Goal: Task Accomplishment & Management: Complete application form

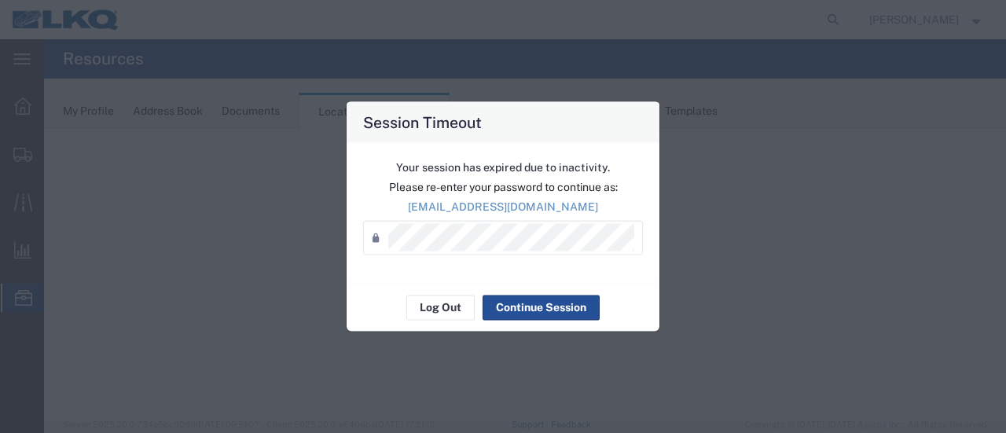
select select "28716"
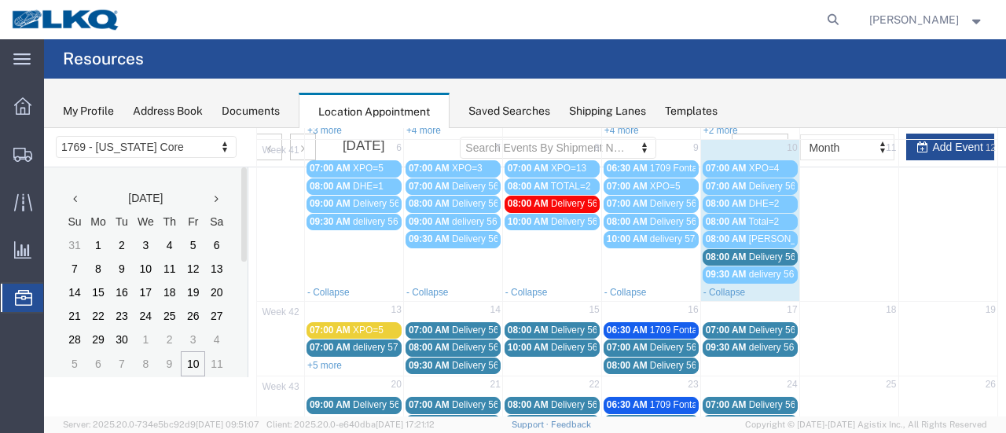
scroll to position [179, 0]
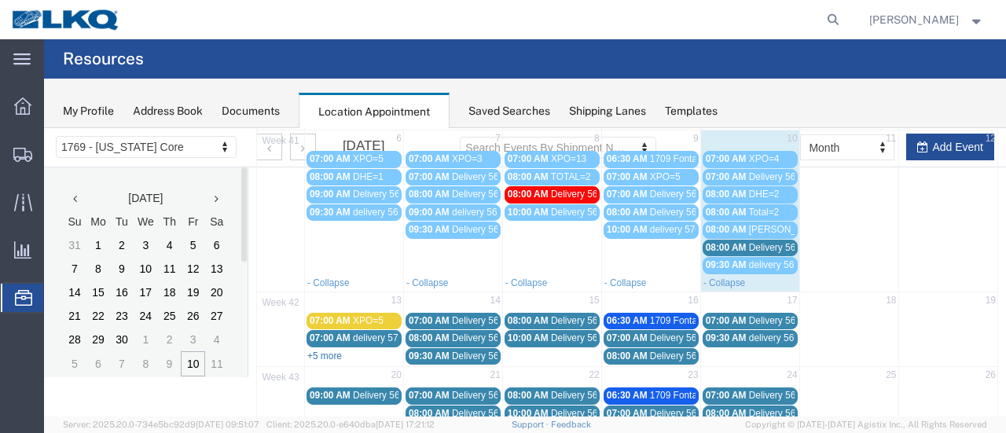
click at [335, 350] on link "+5 more" at bounding box center [324, 355] width 35 height 11
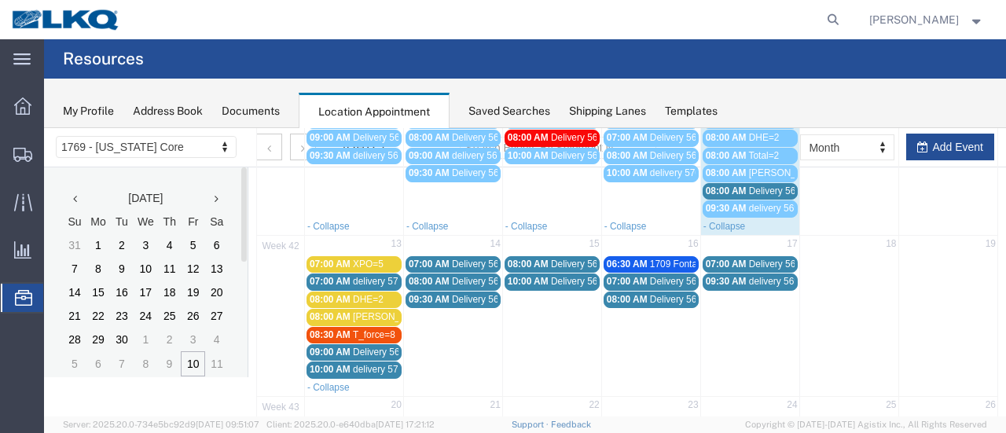
scroll to position [258, 0]
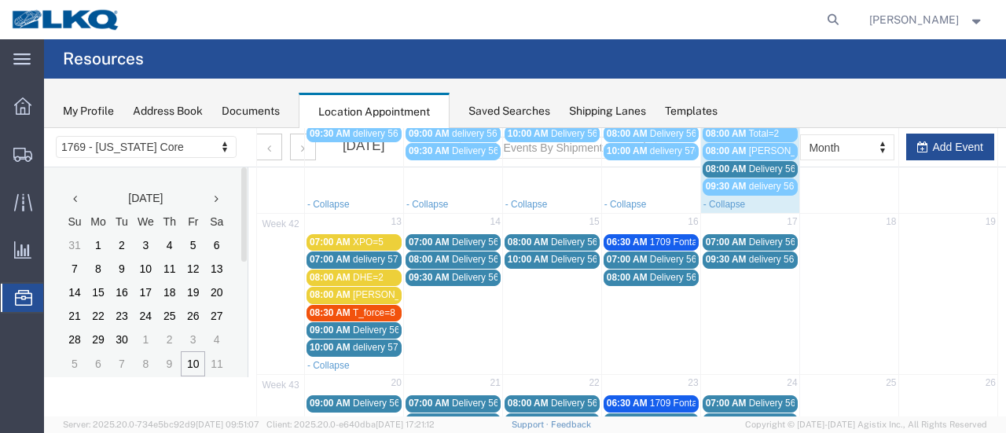
click at [764, 163] on span "Delivery 56712806" at bounding box center [788, 168] width 78 height 11
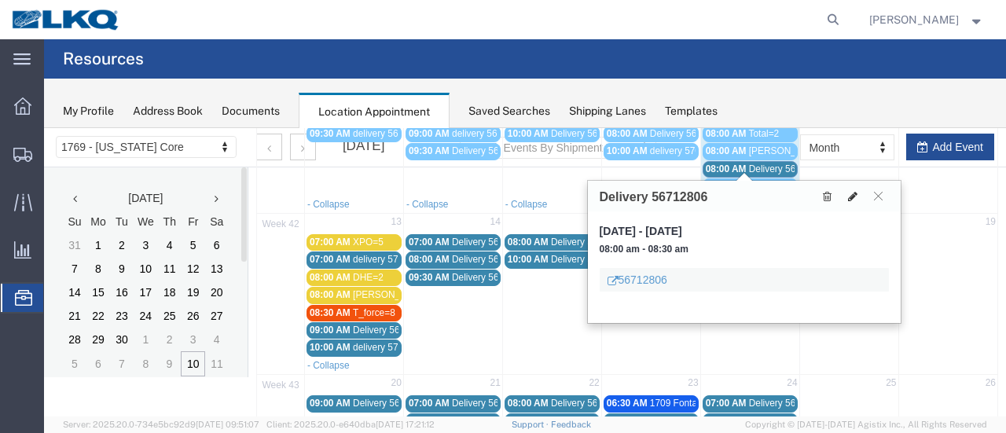
click at [854, 196] on icon at bounding box center [852, 196] width 9 height 11
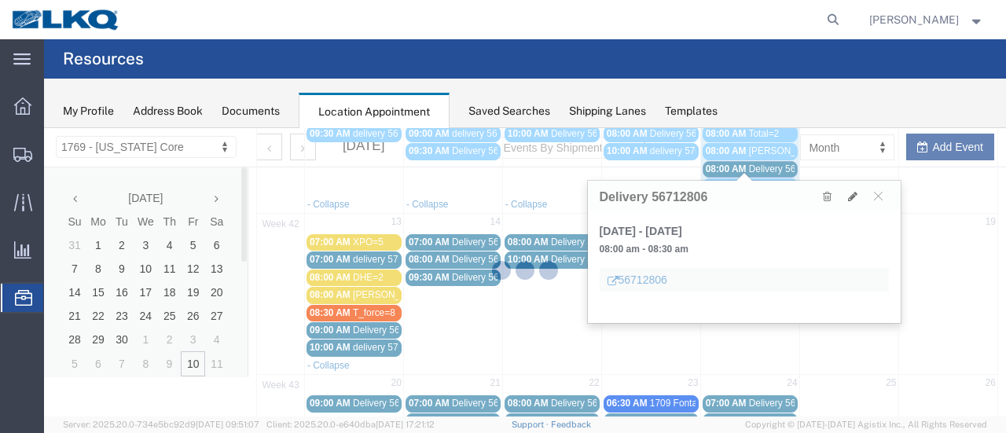
select select "100"
select select "1"
select select
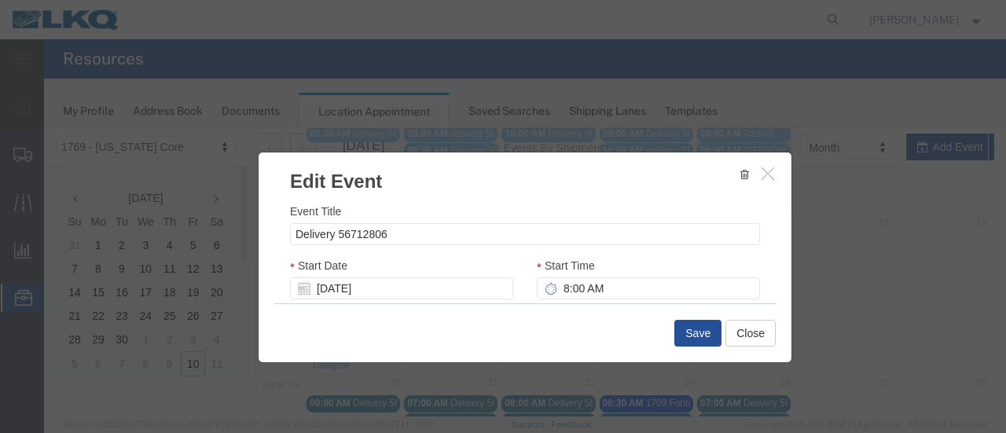
click at [299, 291] on icon at bounding box center [304, 288] width 13 height 13
click at [420, 288] on input "10/10/2025" at bounding box center [401, 288] width 223 height 22
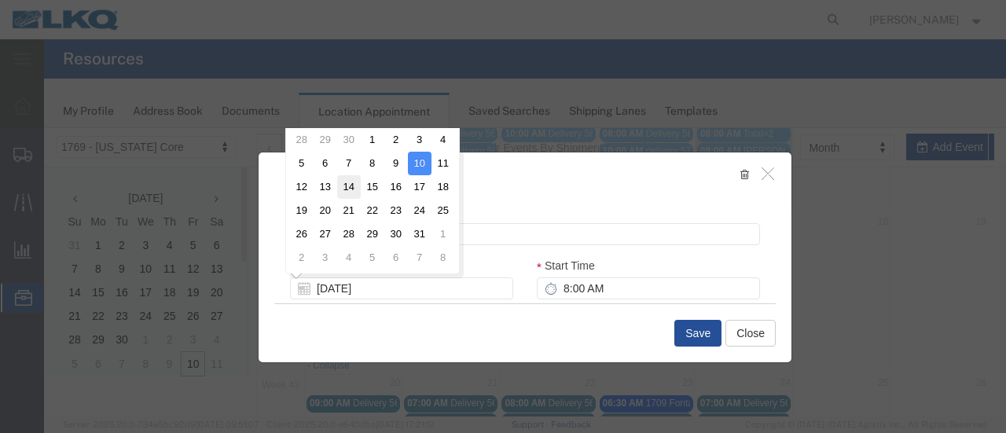
click at [340, 180] on td "14" at bounding box center [349, 187] width 24 height 24
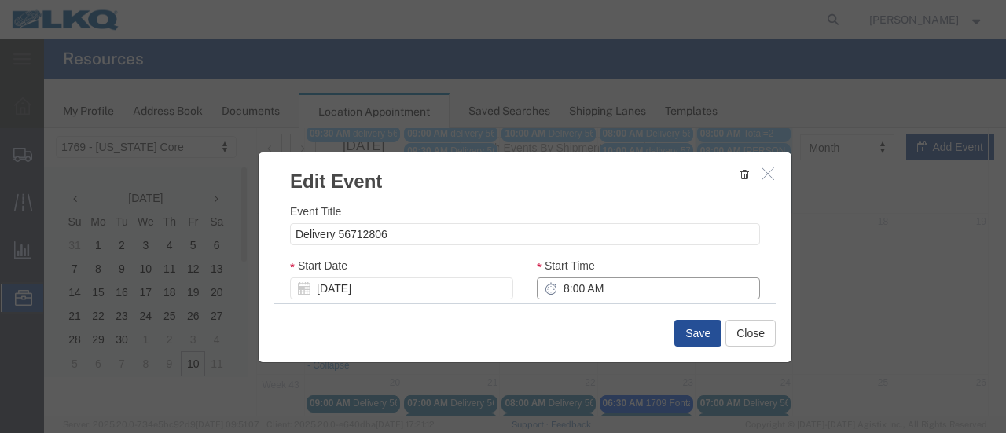
click at [558, 294] on input "8:00 AM" at bounding box center [648, 288] width 223 height 22
type input "9:00 AM"
click at [694, 260] on div "Start Time 9:00 AM" at bounding box center [648, 278] width 223 height 42
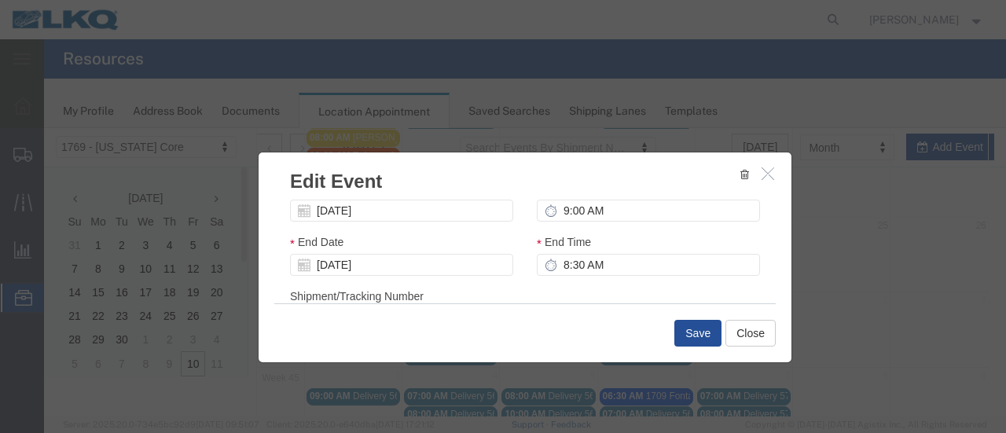
scroll to position [79, 0]
click at [683, 335] on button "Save" at bounding box center [697, 333] width 47 height 27
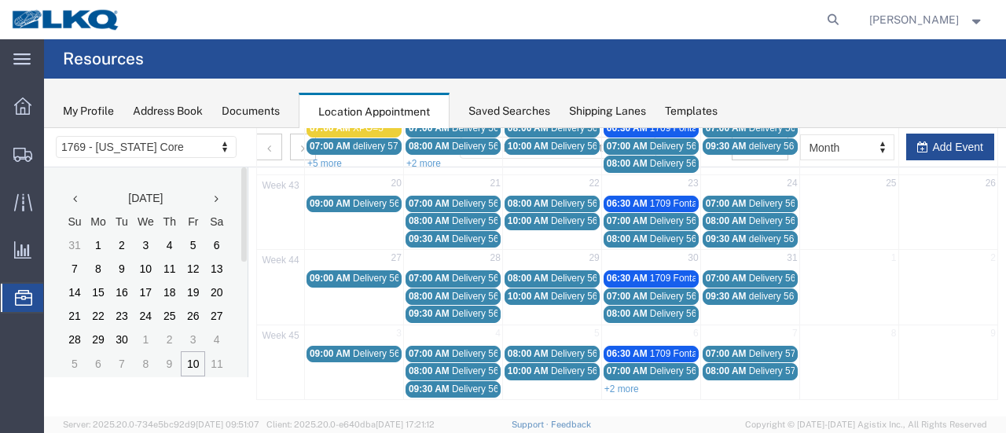
scroll to position [101, 0]
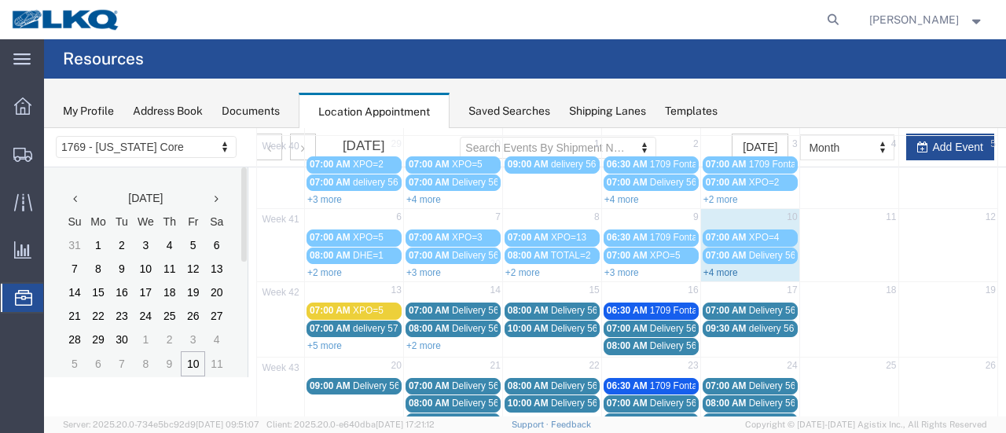
click at [707, 269] on link "+4 more" at bounding box center [720, 272] width 35 height 11
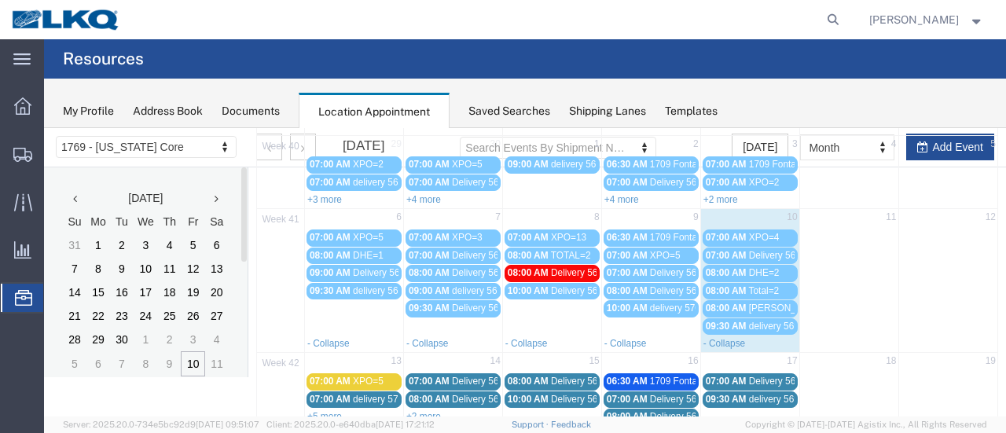
scroll to position [258, 0]
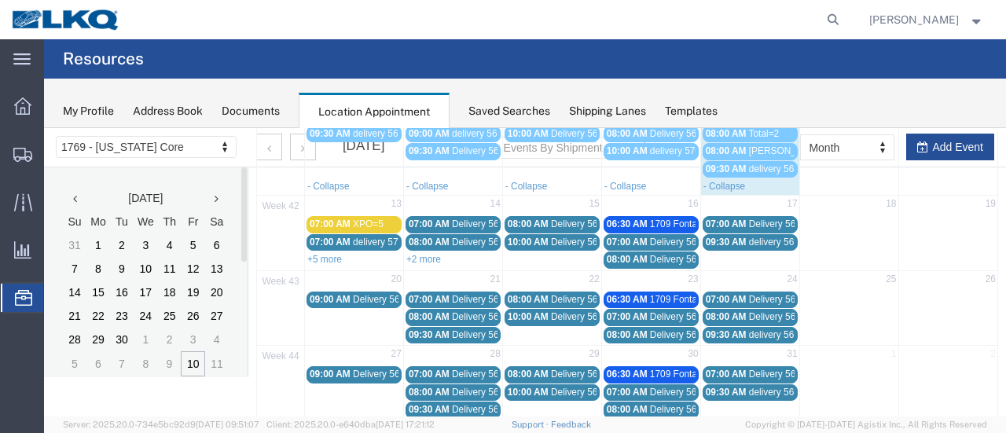
click at [434, 254] on link "+2 more" at bounding box center [423, 259] width 35 height 11
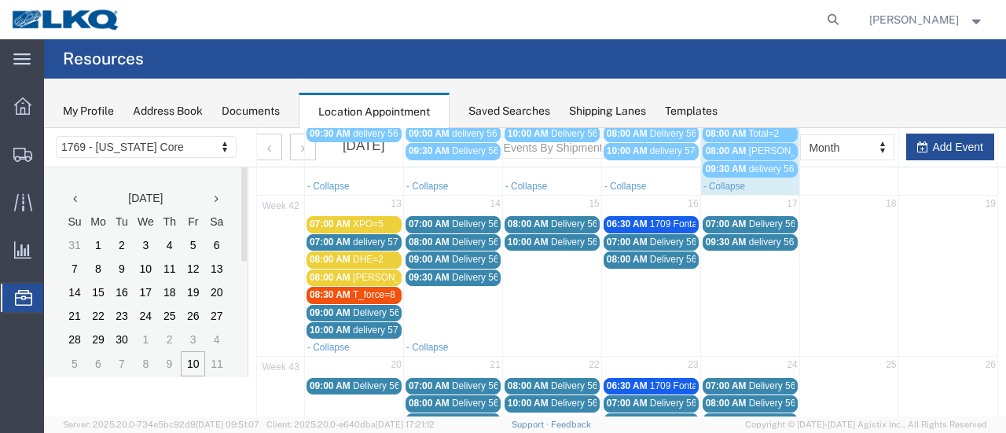
scroll to position [101, 0]
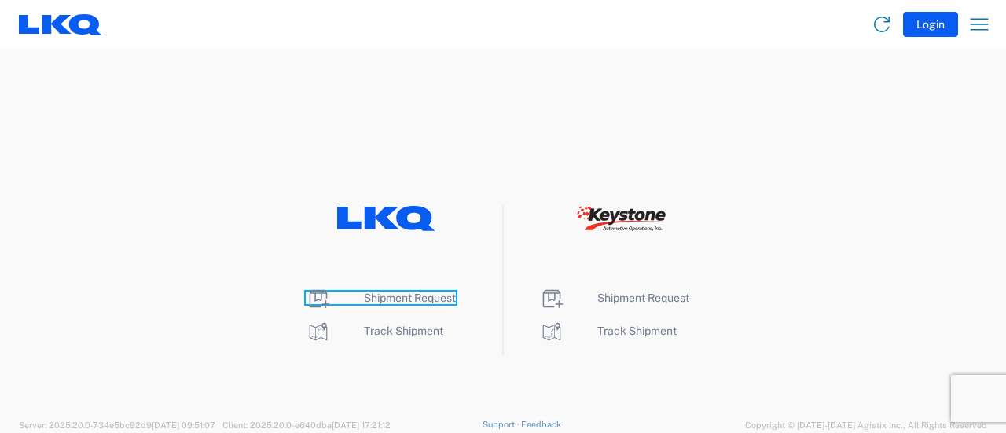
click at [379, 299] on span "Shipment Request" at bounding box center [410, 297] width 92 height 13
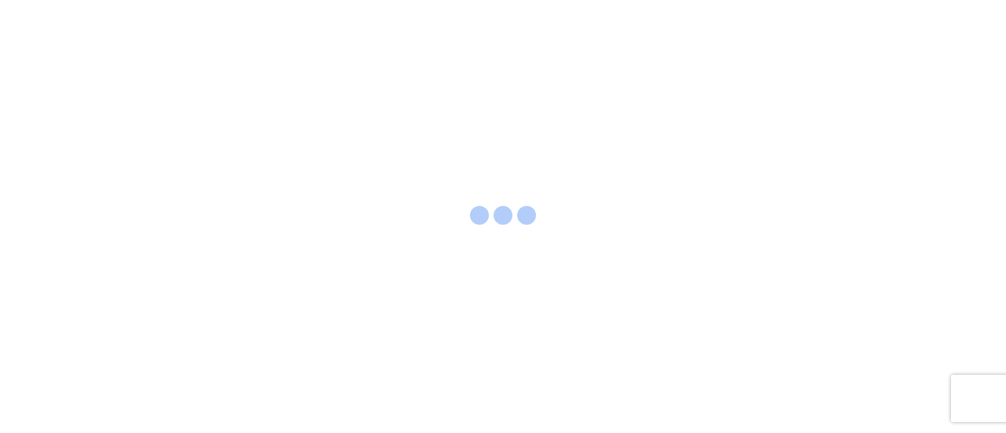
select select "FULL"
select select "LBS"
select select "IN"
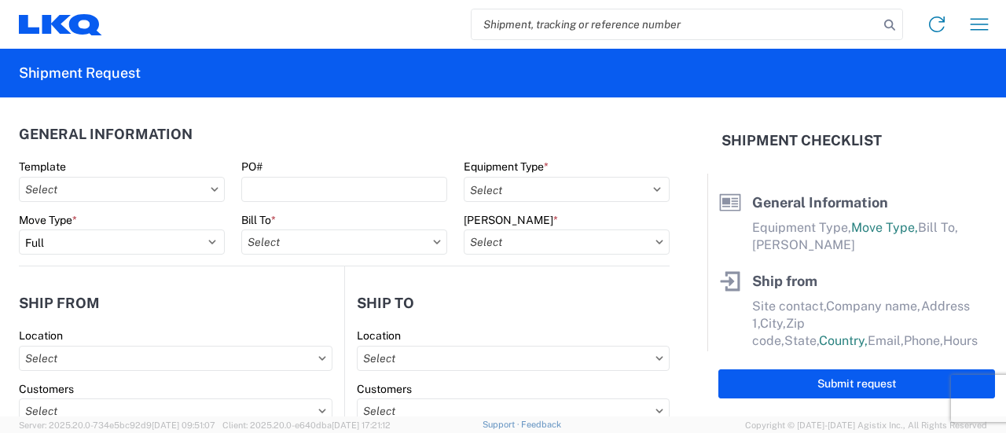
click at [568, 23] on input "search" at bounding box center [674, 24] width 407 height 30
paste input "57052001"
type input "57052001"
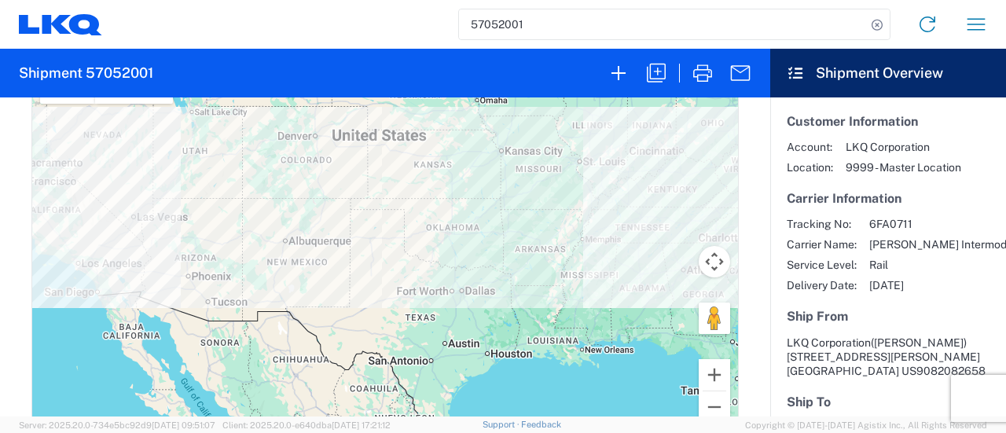
scroll to position [707, 0]
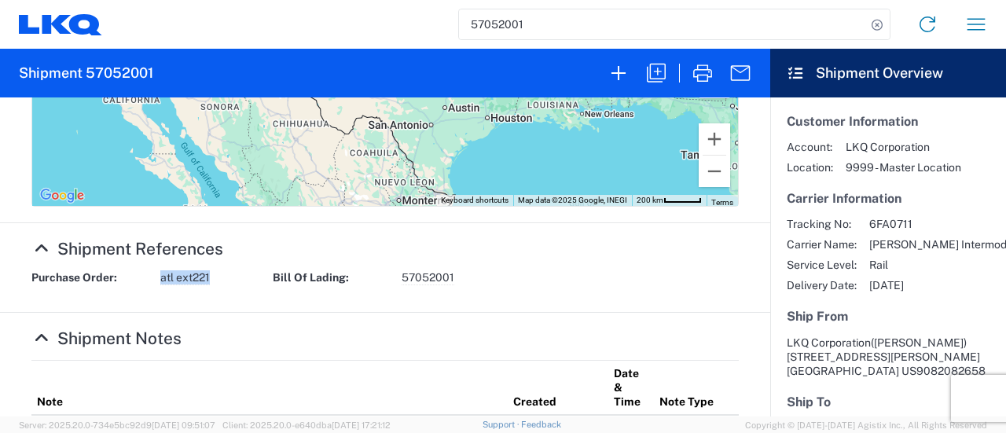
drag, startPoint x: 210, startPoint y: 279, endPoint x: 159, endPoint y: 273, distance: 51.4
click at [159, 273] on div "Purchase Order: atl ext221" at bounding box center [144, 277] width 241 height 15
copy span "atl ext221"
click at [654, 76] on icon "button" at bounding box center [655, 72] width 25 height 25
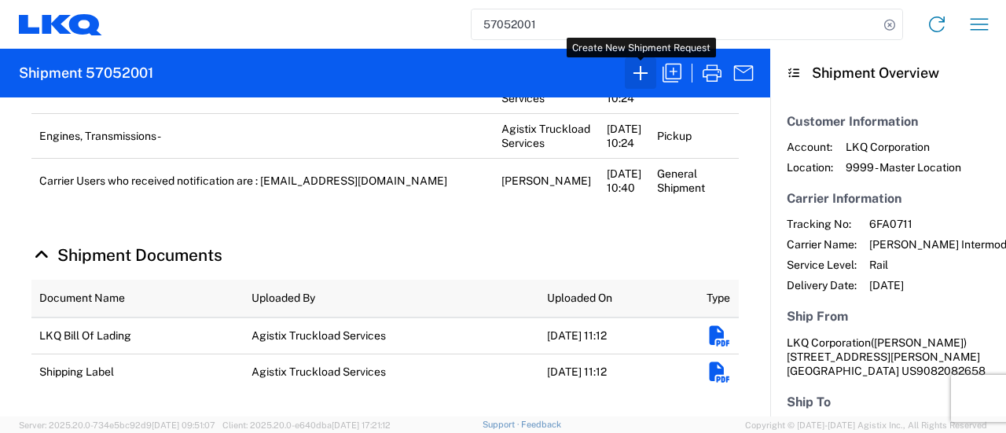
scroll to position [685, 0]
select select "BCAR"
select select "FULL"
select select "US"
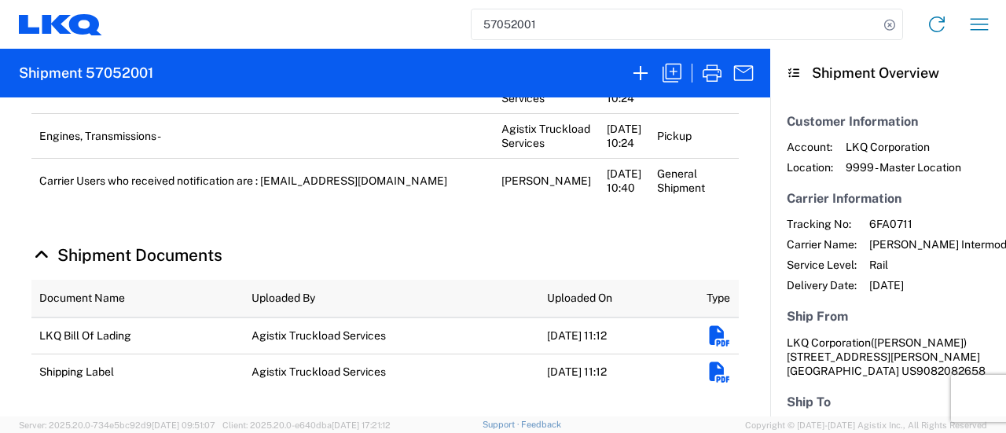
select select "LBS"
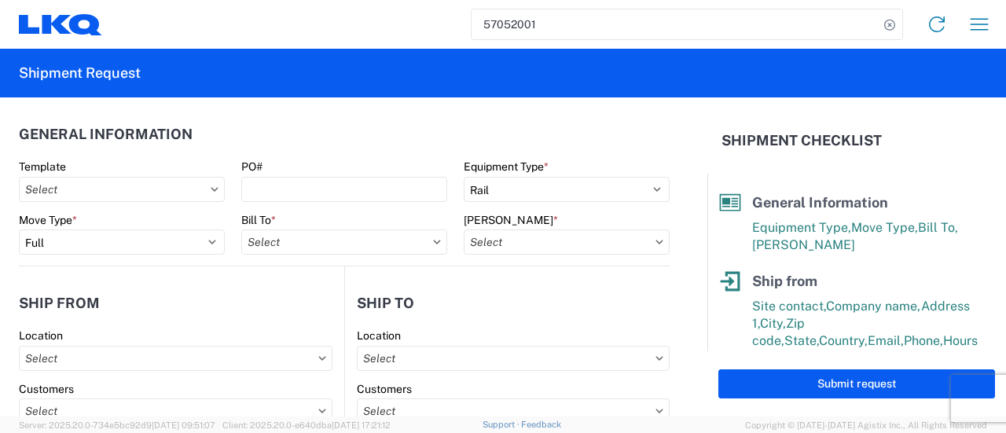
type input "1769 - California Core"
type input "1634 - Atlanta - Knopf - Boat Rock"
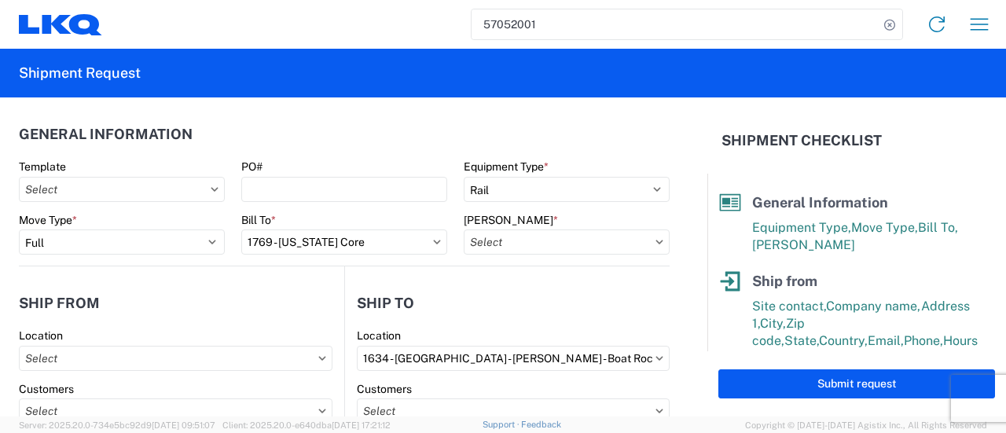
type input "1769-6300-66000-0000 - 1769 Freight Out"
type input "1769 - California Core"
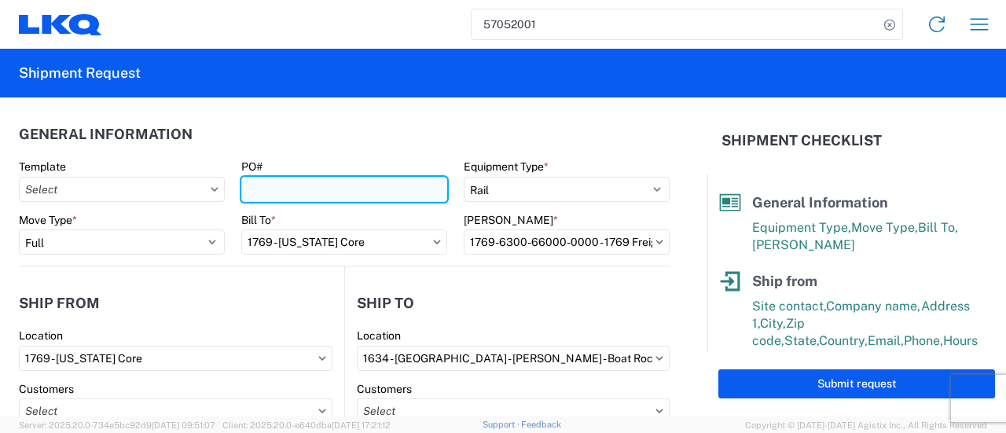
click at [269, 192] on input "PO#" at bounding box center [344, 189] width 206 height 25
paste input "atl ext221"
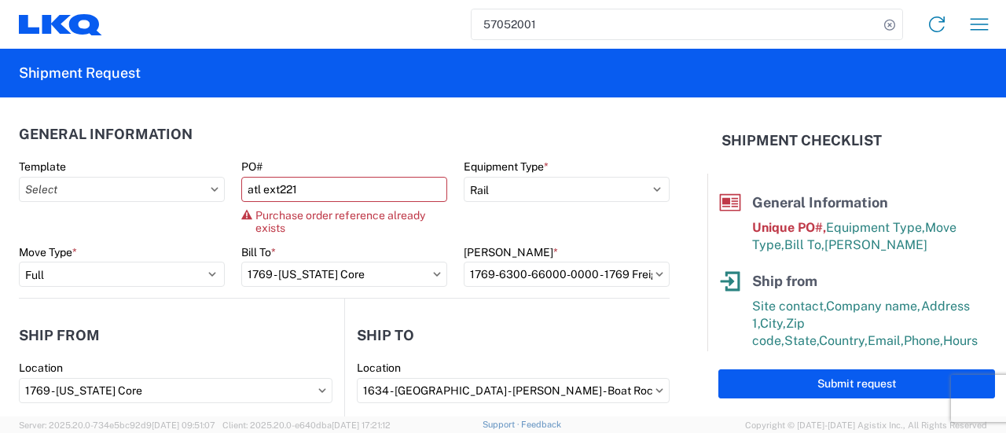
click at [217, 111] on agx-general-info "General Information Template PO# atl ext221 Purchase order reference already ex…" at bounding box center [344, 197] width 651 height 201
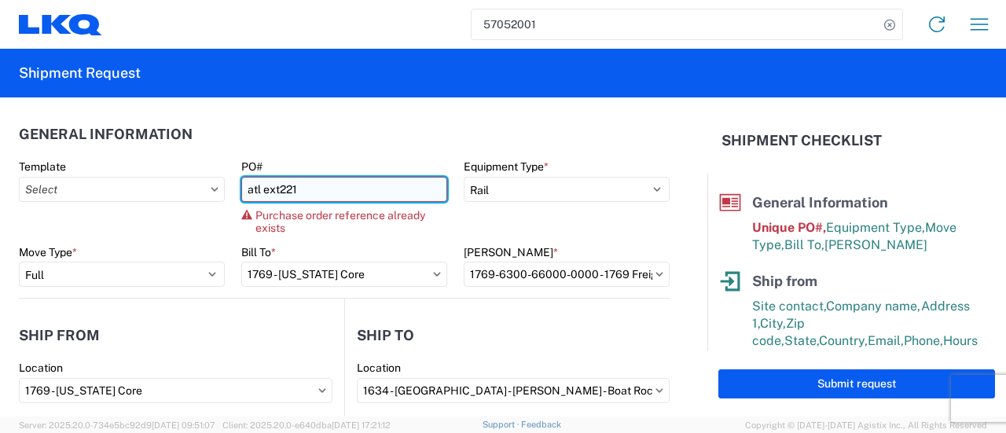
click at [291, 181] on input "atl ext221" at bounding box center [344, 189] width 206 height 25
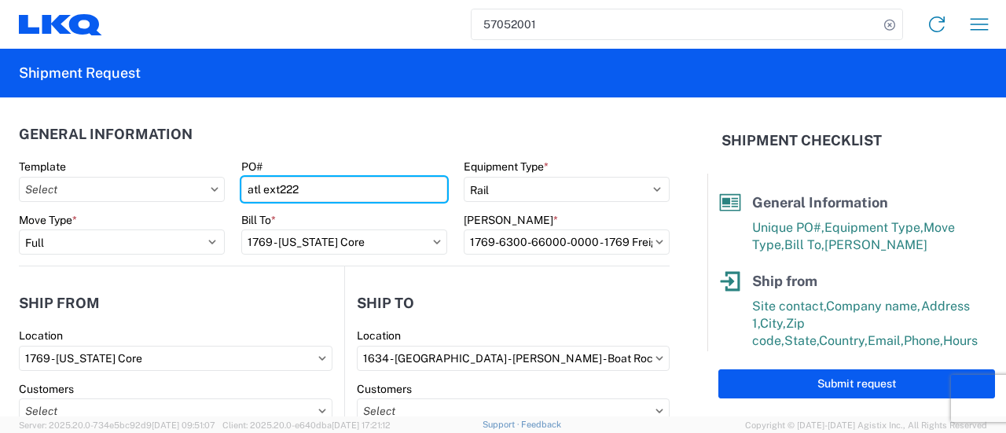
type input "atl ext222"
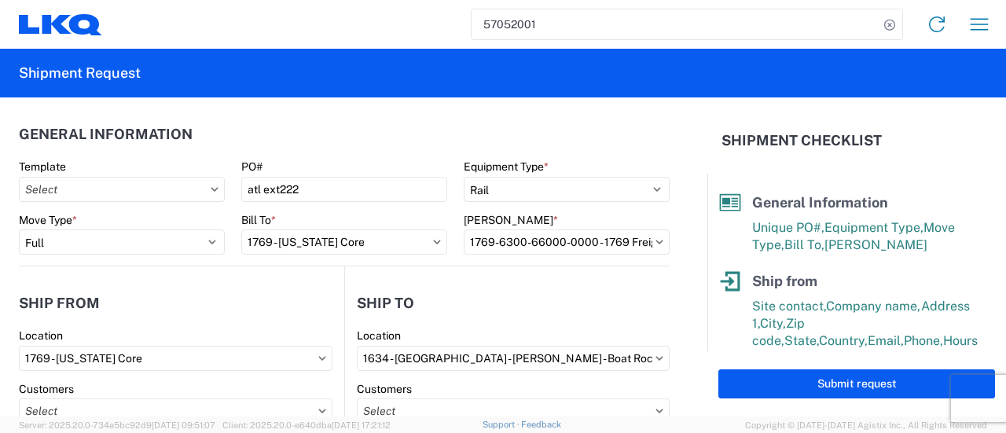
click at [266, 130] on header "General Information" at bounding box center [344, 133] width 651 height 35
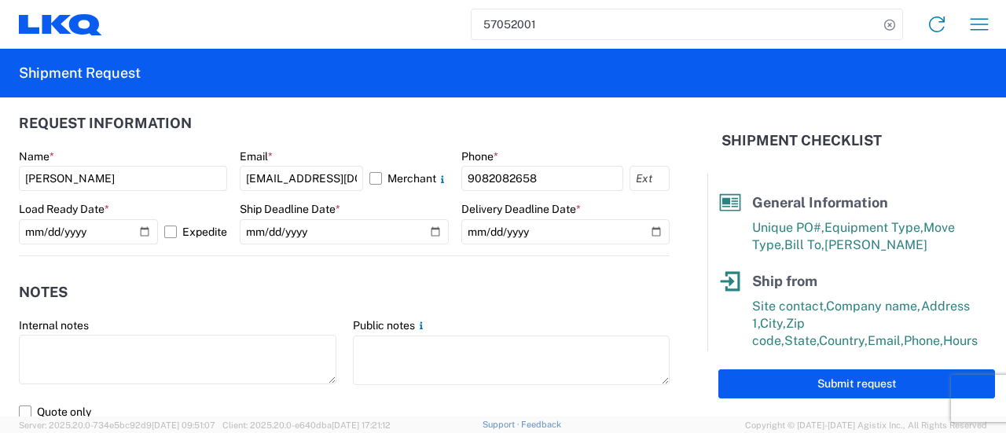
scroll to position [943, 0]
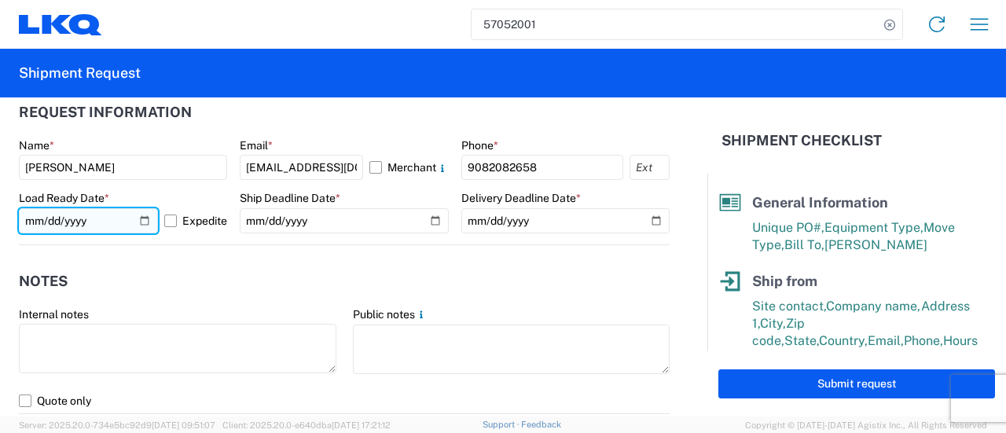
click at [142, 220] on input "2025-10-08" at bounding box center [88, 220] width 139 height 25
type input "2025-10-13"
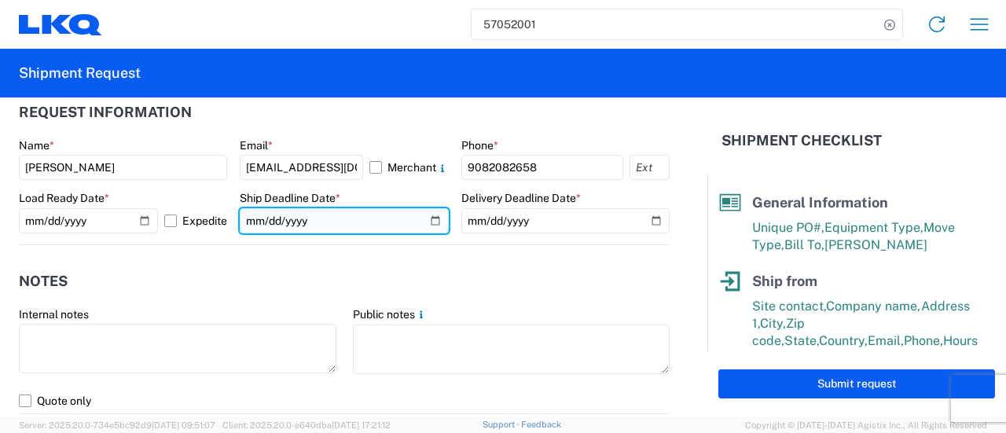
click at [427, 214] on input "2025-10-08" at bounding box center [344, 220] width 208 height 25
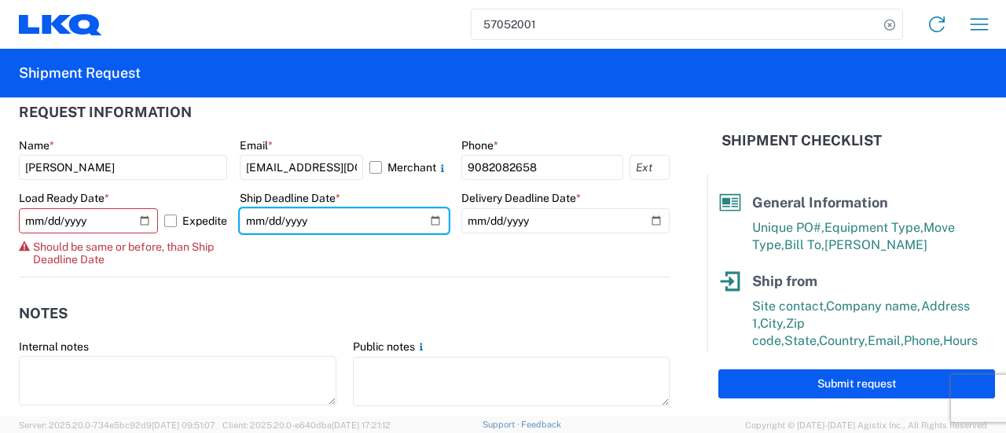
type input "2025-10-13"
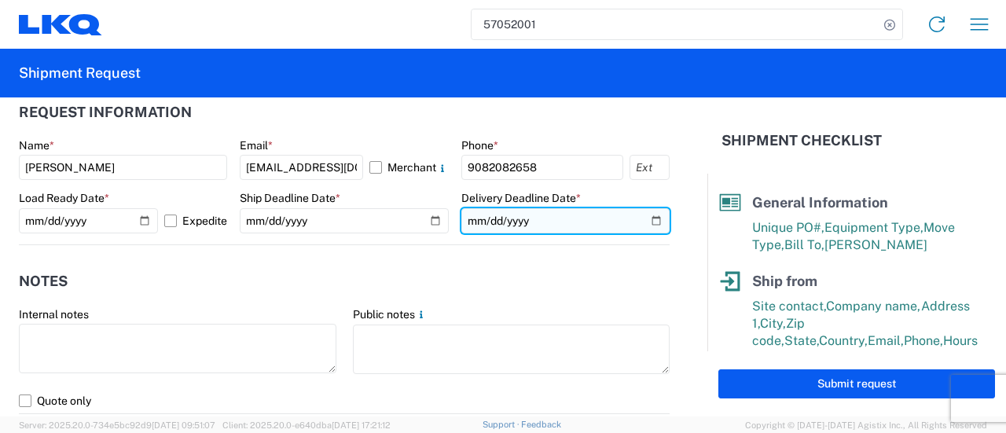
click at [644, 219] on input "2025-10-16" at bounding box center [565, 220] width 208 height 25
type input "2025-10-24"
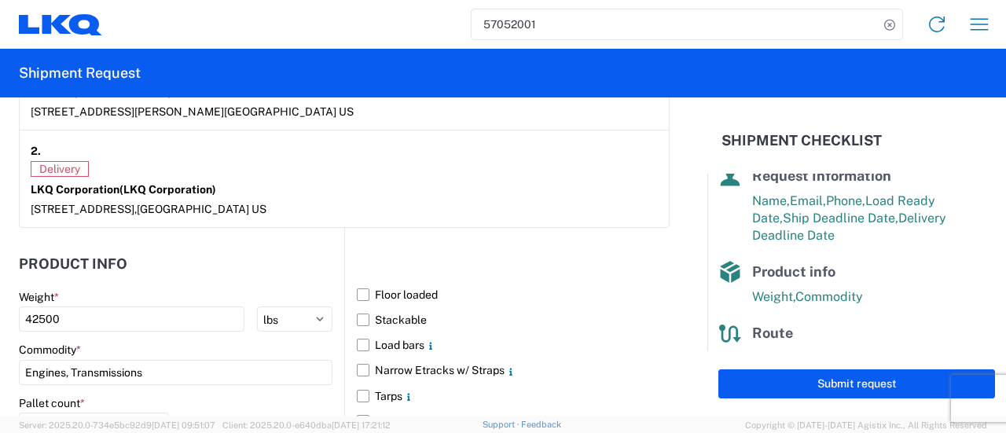
scroll to position [363, 0]
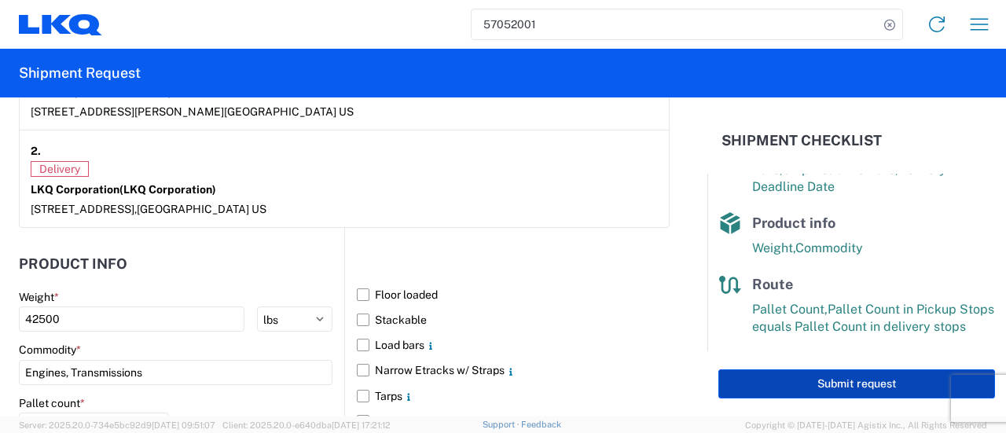
click at [844, 387] on button "Submit request" at bounding box center [856, 383] width 277 height 29
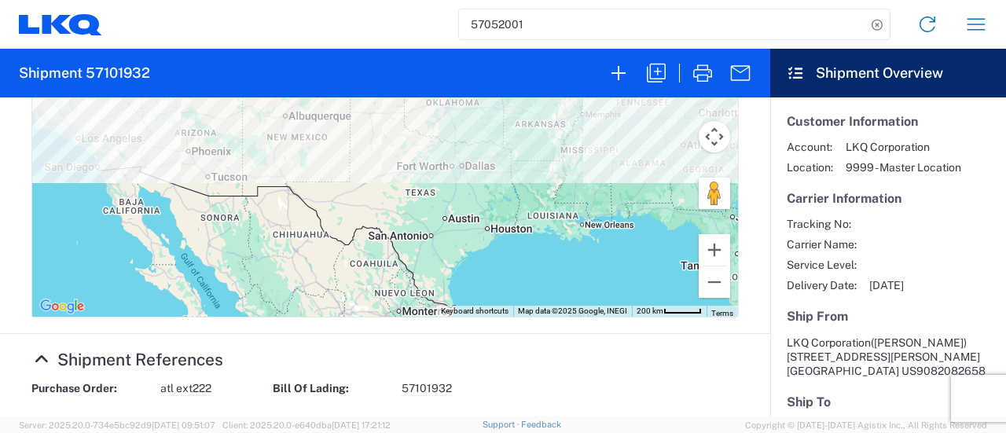
scroll to position [629, 0]
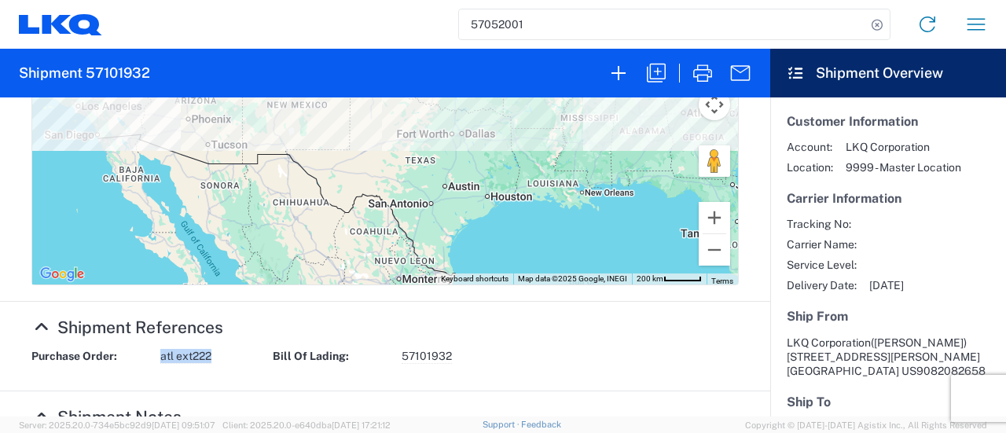
drag, startPoint x: 217, startPoint y: 359, endPoint x: 161, endPoint y: 360, distance: 55.8
click at [159, 360] on div "Purchase Order: atl ext222" at bounding box center [144, 356] width 241 height 15
copy span "atl ext222"
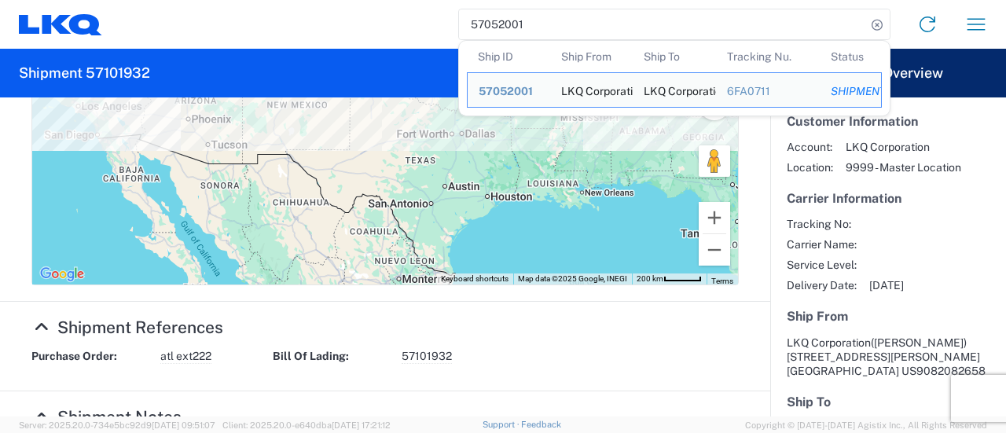
drag, startPoint x: 563, startPoint y: 23, endPoint x: 396, endPoint y: 9, distance: 167.9
click at [396, 9] on div "57052001 Ship ID Ship From Ship To Tracking Nu. Status Ship ID 57052001 Ship Fr…" at bounding box center [551, 24] width 898 height 38
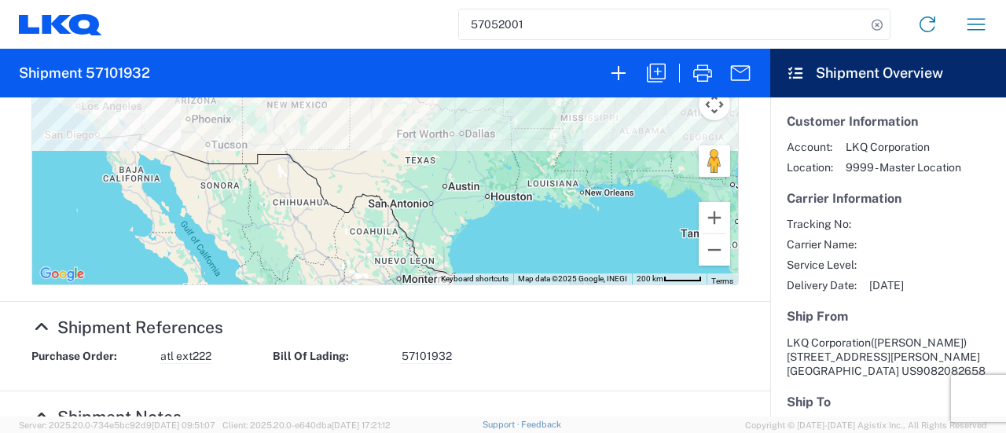
paste input "6999604"
type input "56999604"
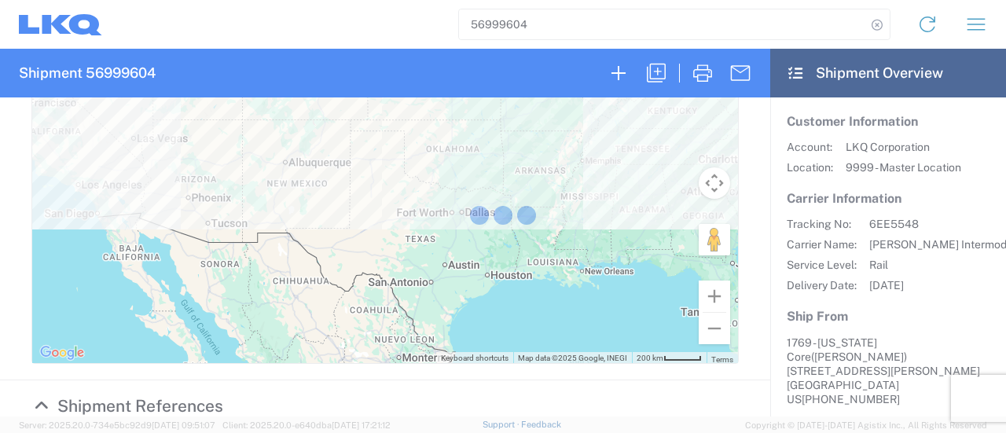
scroll to position [706, 0]
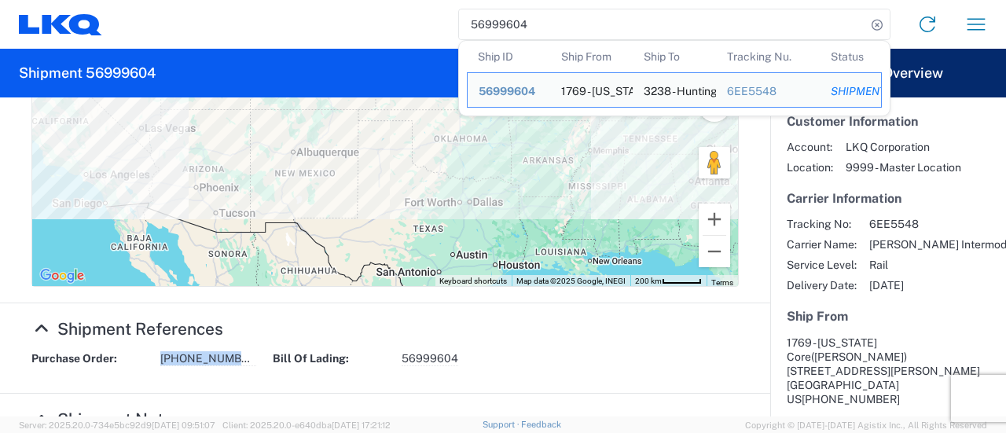
drag, startPoint x: 239, startPoint y: 357, endPoint x: 138, endPoint y: 361, distance: 100.6
click at [138, 361] on div "Purchase Order: 1769-3238-155" at bounding box center [144, 358] width 241 height 15
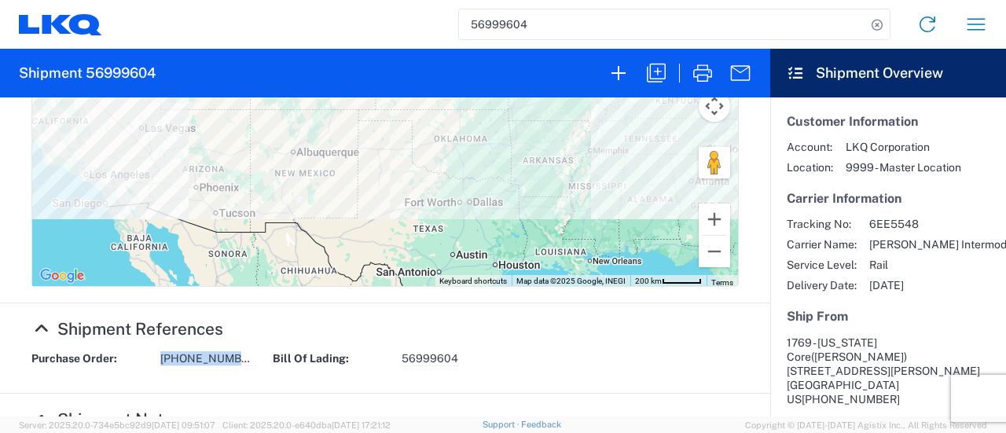
copy div "1769-3238-155"
click at [660, 69] on icon "button" at bounding box center [655, 72] width 25 height 25
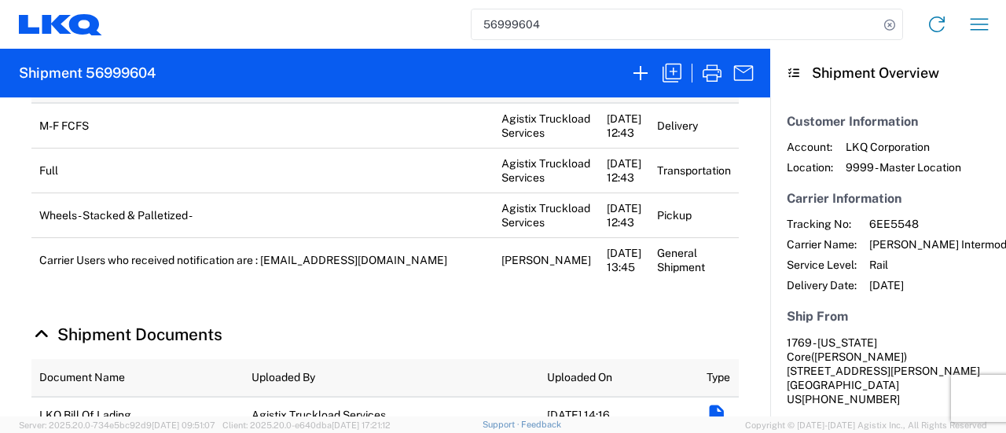
select select "FULL"
select select "US"
select select "LBS"
select select "IN"
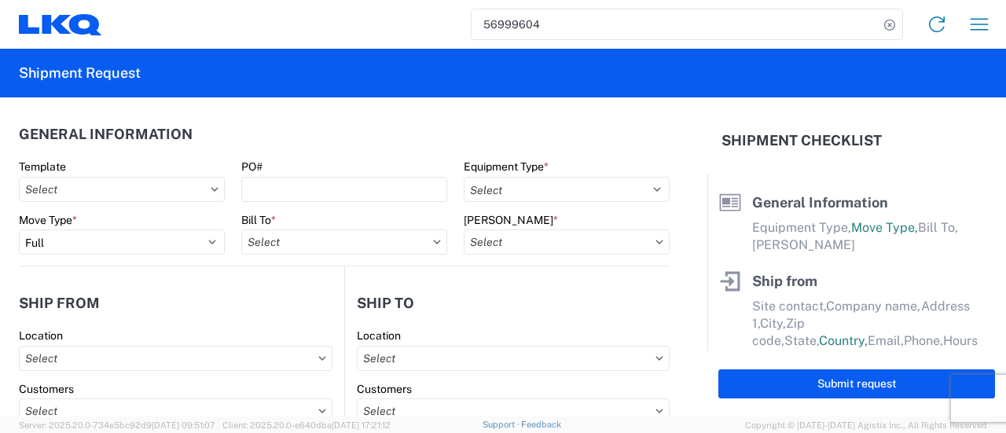
select select "BCAR"
type input "Marc Metzger"
type input "1769 - California Core"
type input "405 S Wanamaker Ave"
type input "Ontario"
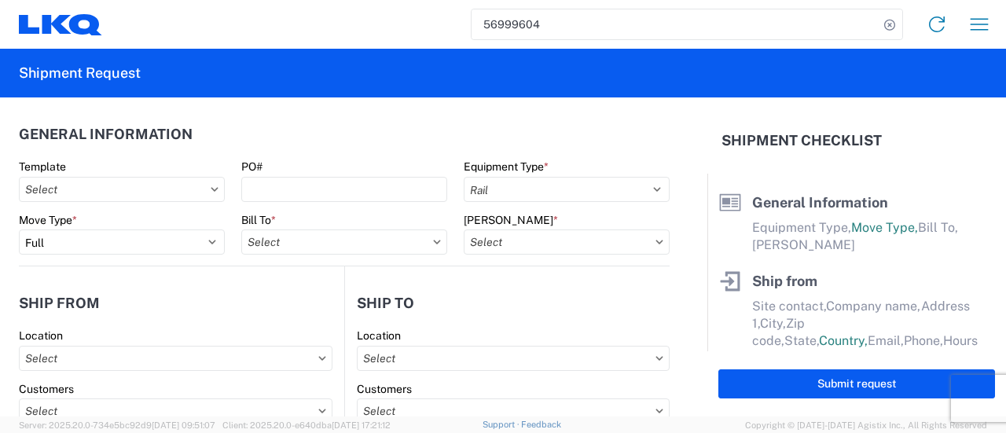
type input "91761"
type input "msmetzger@lkqcorp.com"
type input "909-212-0780"
type input "08:00:00"
type input "13:00:00"
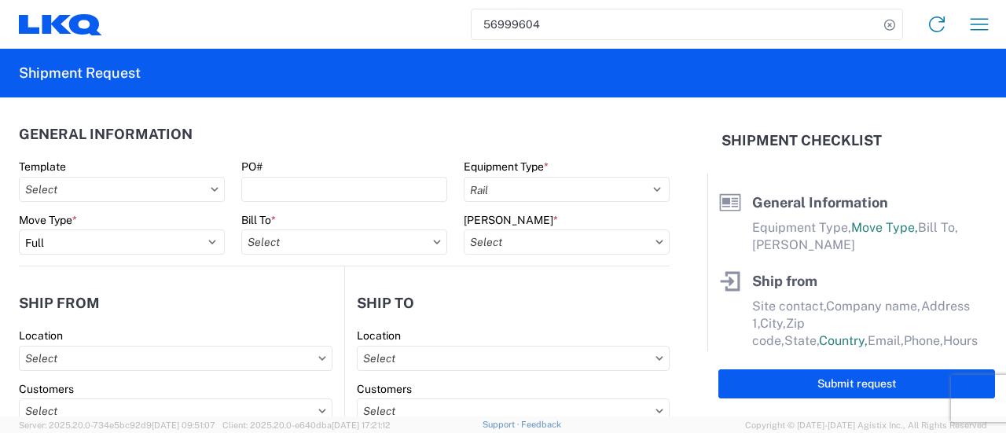
select select
type input "Cami Owens"
type input "3238 - Huntington IDC"
type input "1870 Riverfork Drive W"
type input "Huntington"
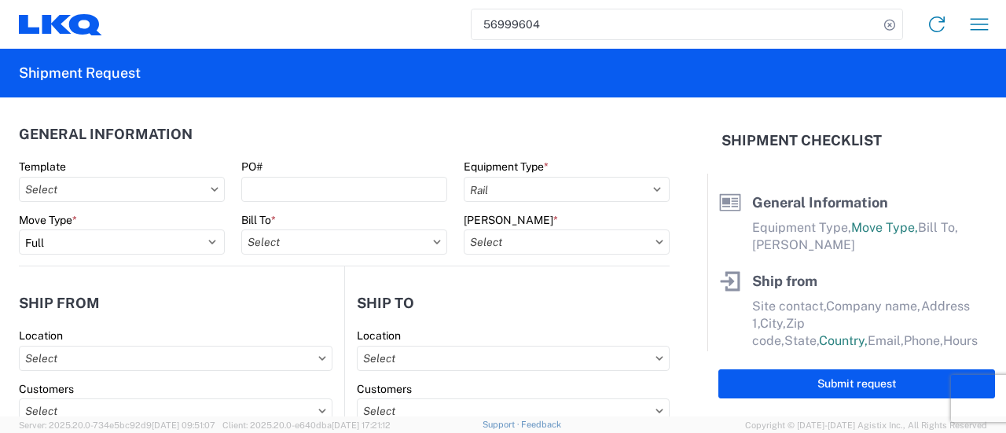
type input "46750"
type input "cowens@lkqcorp.com"
type input "260-366-0629"
type input "07:00:00"
type input "08:00:00"
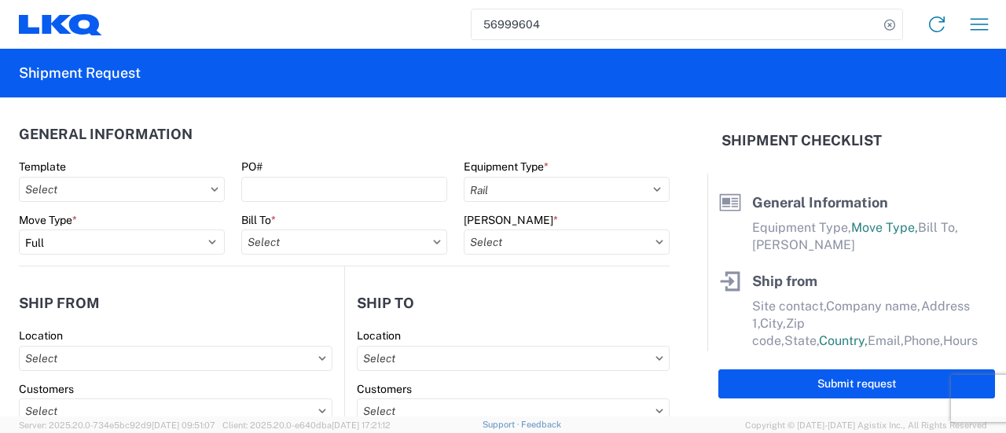
select select
type input "marc metzger"
type input "msmetzger@lkqcorp.com"
type input "908-208-2658"
type input "2025-10-06"
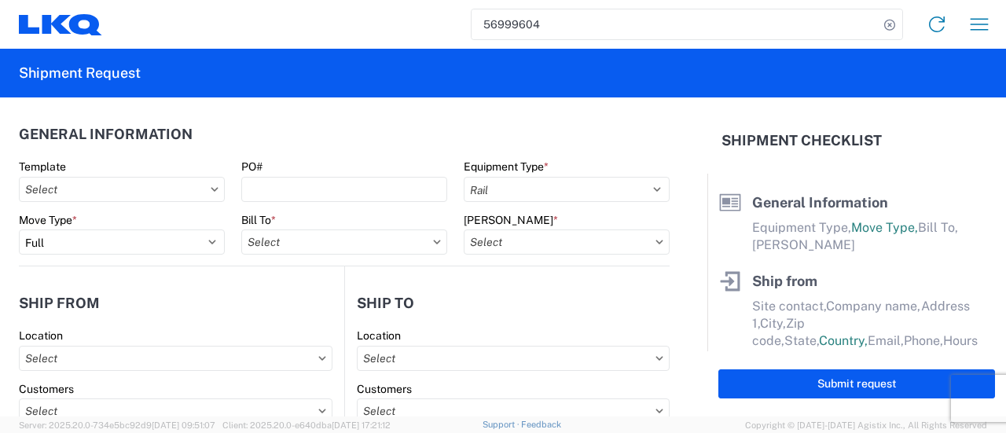
type input "2025-10-06"
type input "2025-10-13"
type textarea "M-F FCFS"
type input "25000"
type input "Wheels - Stacked & Palletized"
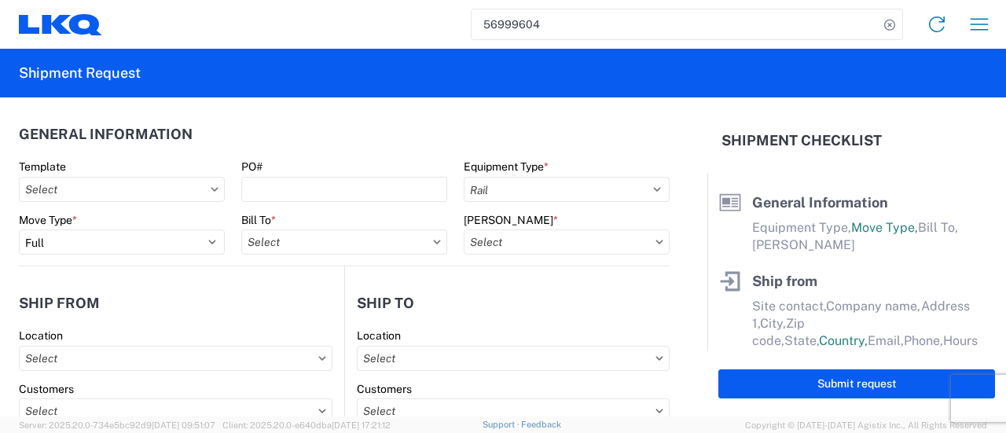
type input "27"
type input "1"
type input "0.33"
type input "0.06"
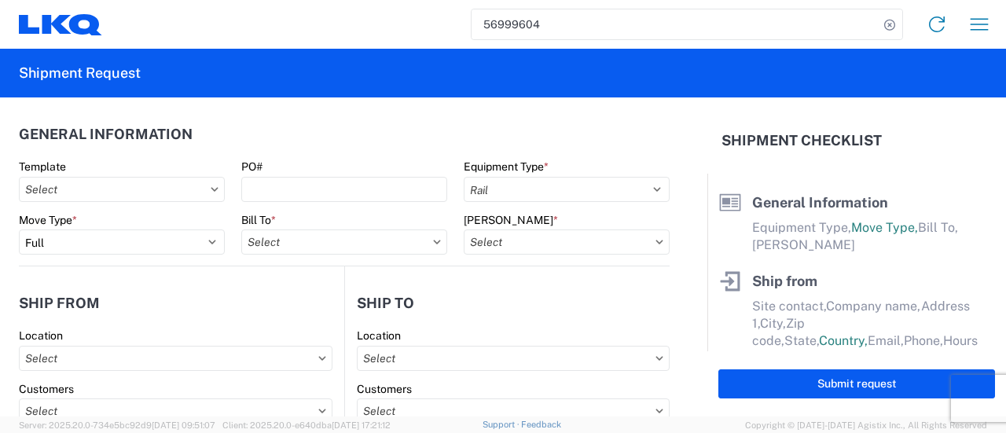
select select "FT"
select select
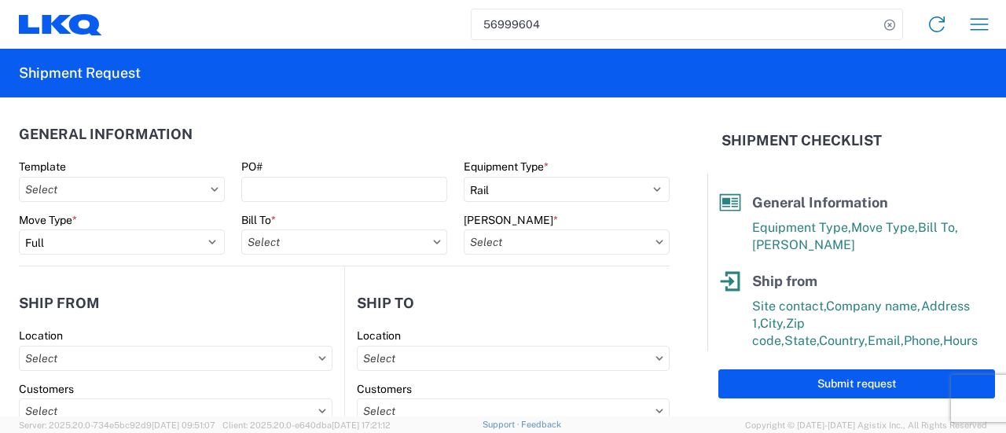
type input "1769 - California Core"
type input "3238 - Huntington IDC"
type input "3238-3015-50180-0000 - 3238 Freight In - Wheel Cores"
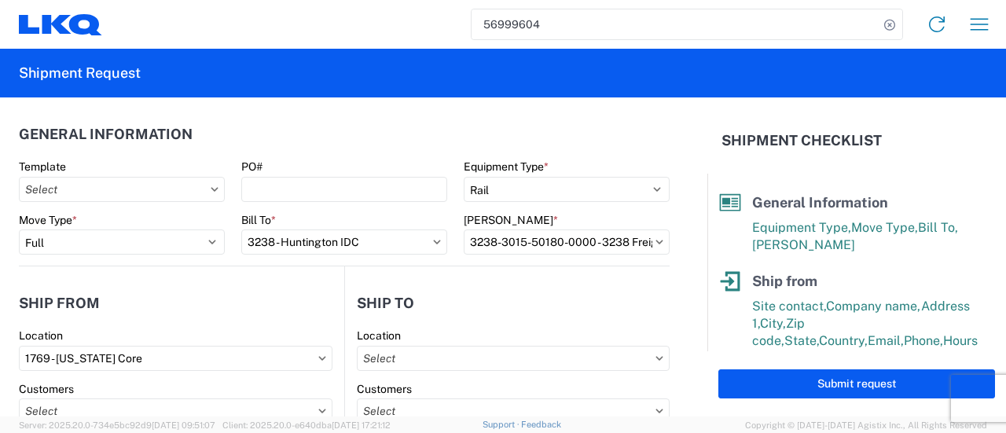
type input "3238 - Huntington IDC"
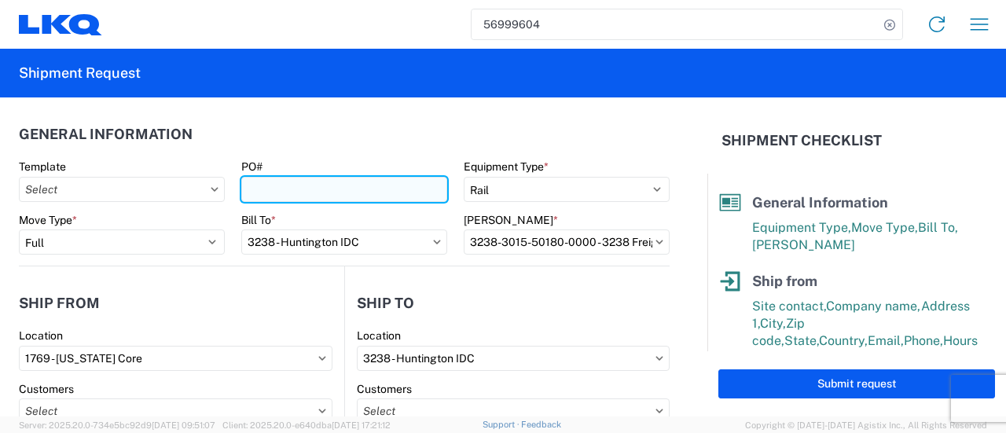
click at [256, 191] on input "PO#" at bounding box center [344, 189] width 206 height 25
paste input "1769-3238-155"
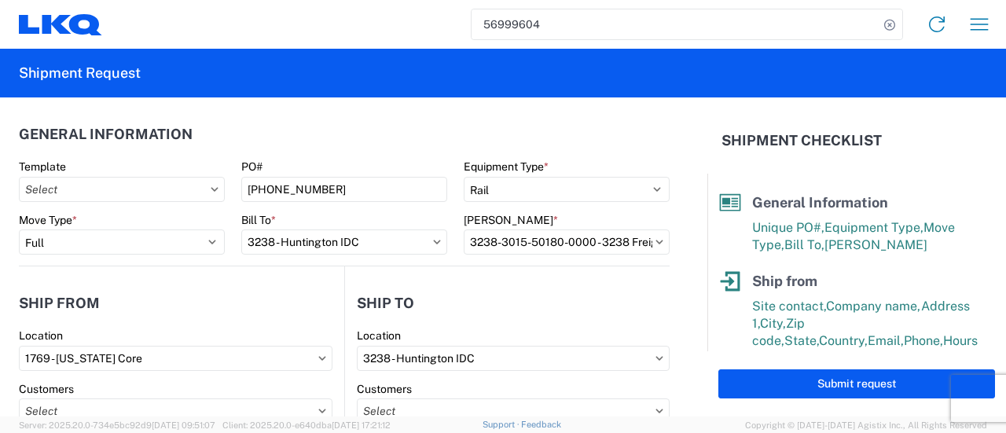
click at [346, 152] on agx-form-section "General Information Template PO# 1769-3238-155 Equipment Type * Select 53’ Dry …" at bounding box center [344, 190] width 651 height 149
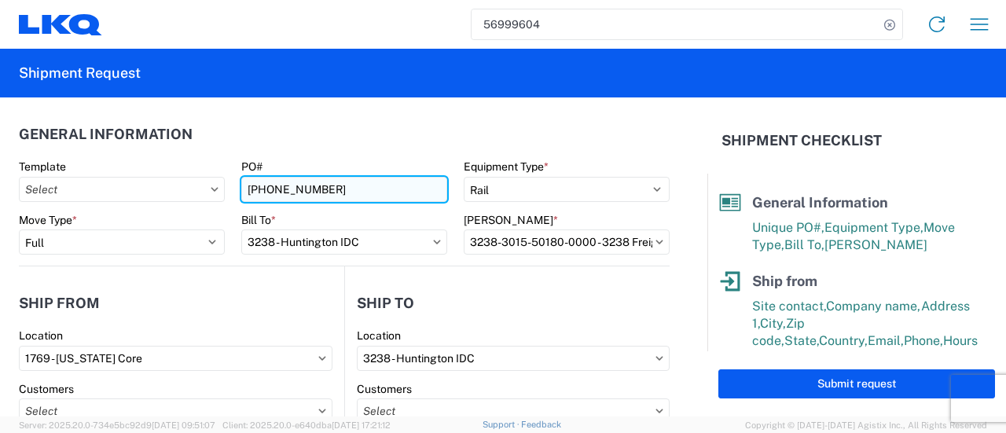
click at [334, 190] on input "1769-3238-155" at bounding box center [344, 189] width 206 height 25
click at [247, 192] on input "1769-3238-155" at bounding box center [344, 189] width 206 height 25
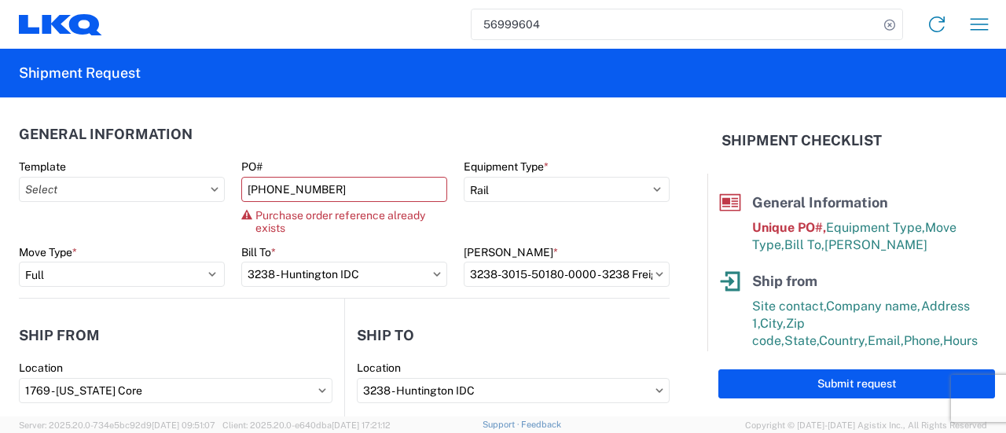
click at [339, 139] on header "General Information" at bounding box center [344, 133] width 651 height 35
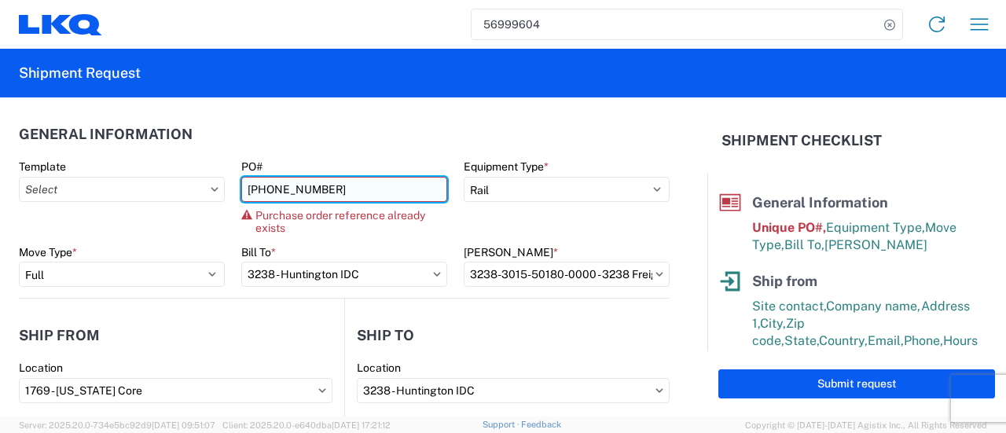
click at [322, 195] on input "1769-3238-155" at bounding box center [344, 189] width 206 height 25
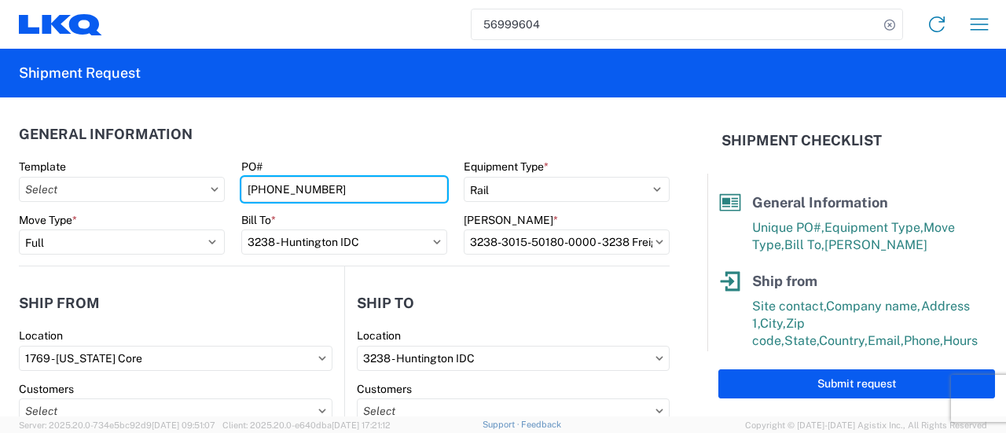
type input "1769-3238-156"
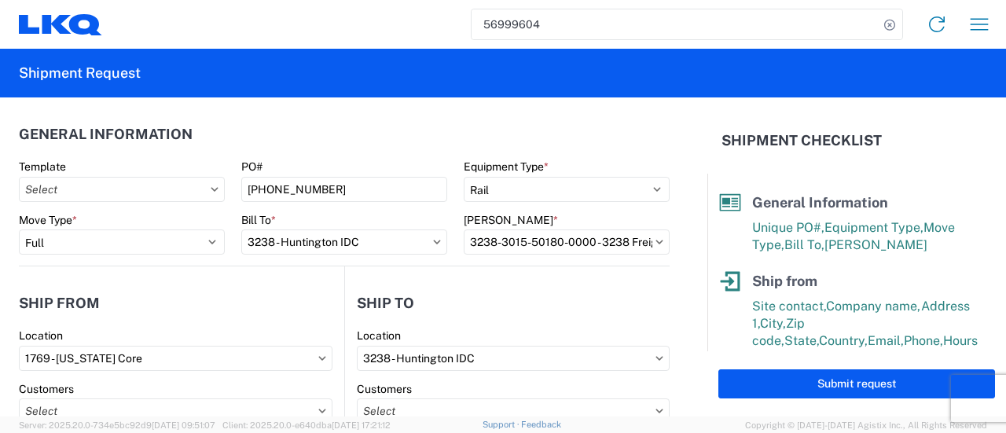
click at [339, 131] on header "General Information" at bounding box center [344, 133] width 651 height 35
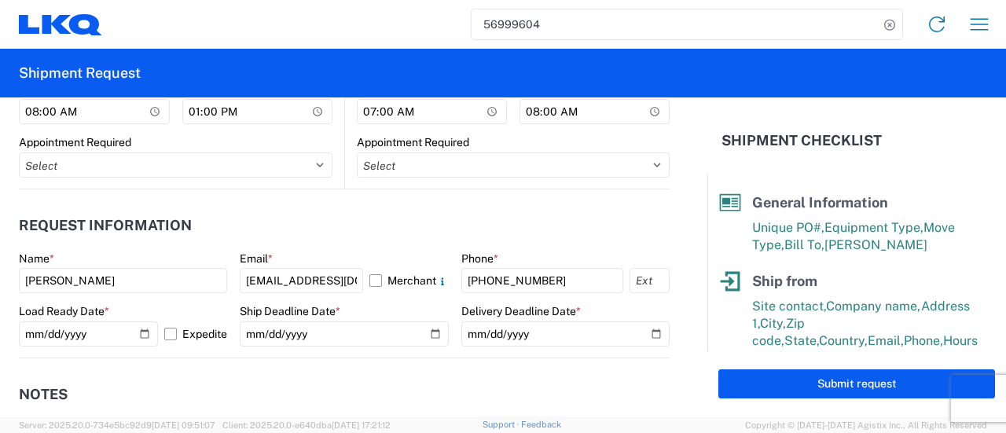
scroll to position [864, 0]
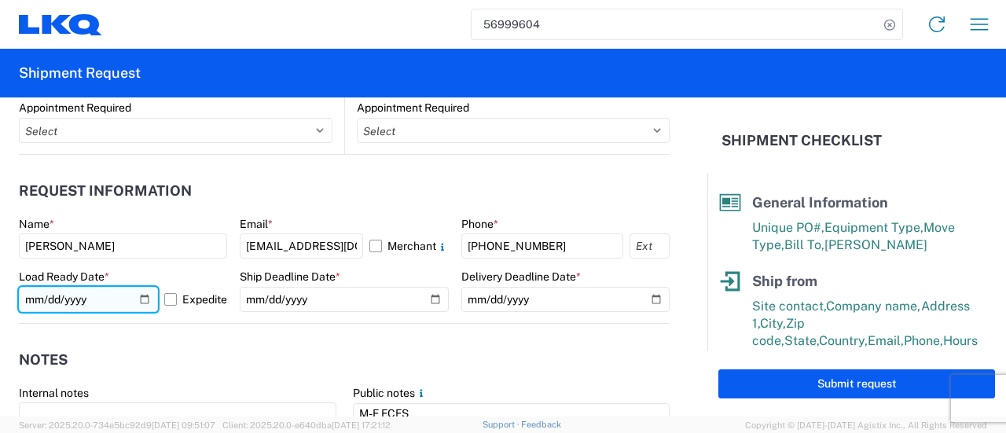
click at [138, 299] on input "2025-10-06" at bounding box center [88, 299] width 139 height 25
type input "2025-10-14"
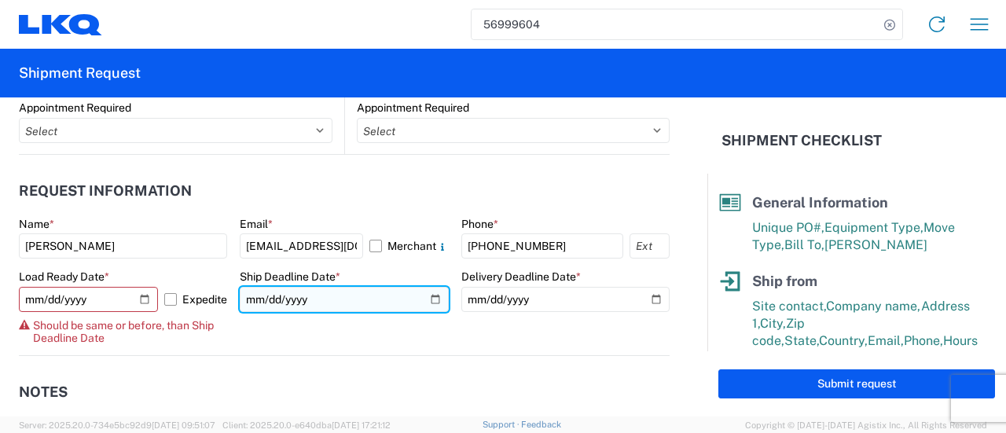
click at [431, 298] on input "2025-10-06" at bounding box center [344, 299] width 208 height 25
type input "2025-10-14"
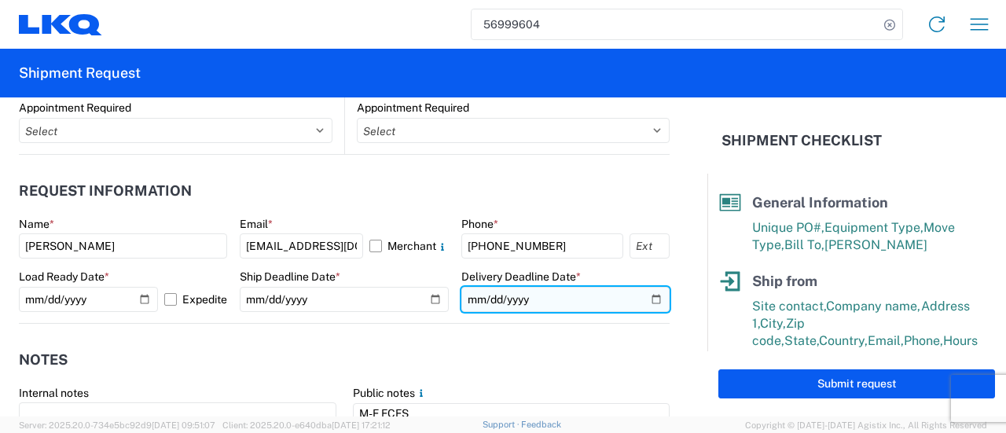
click at [643, 298] on input "2025-10-13" at bounding box center [565, 299] width 208 height 25
type input "2025-10-21"
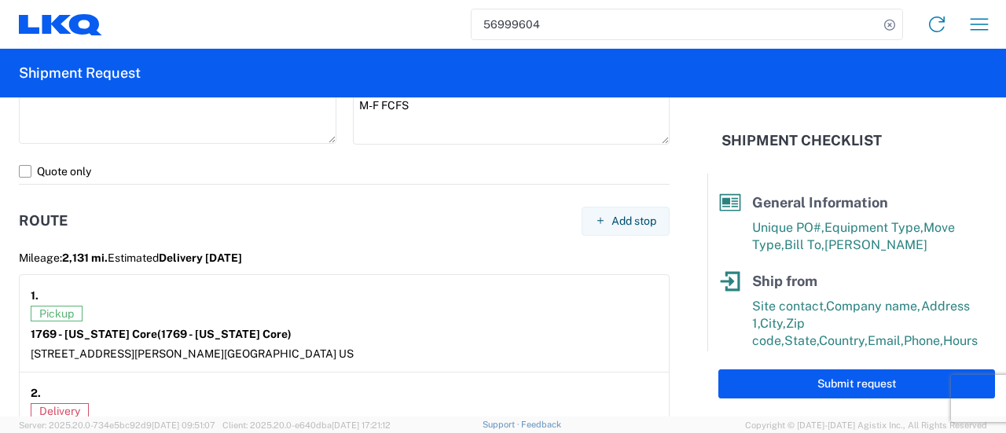
scroll to position [1178, 0]
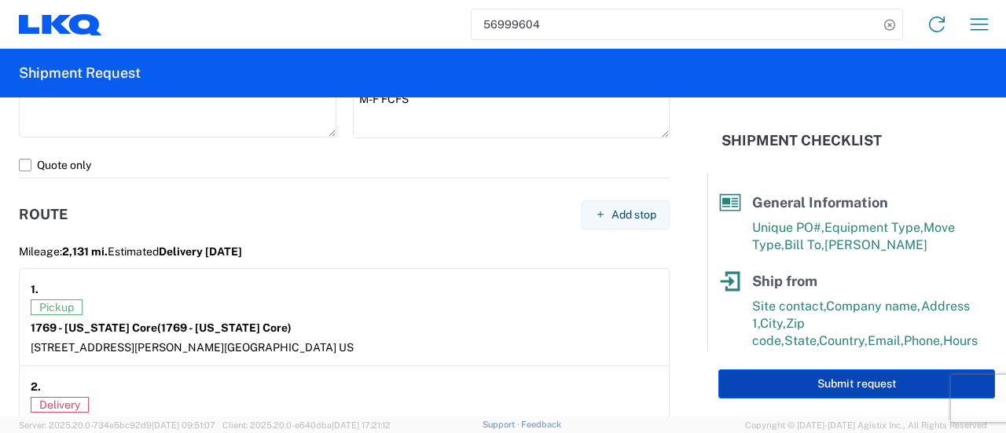
click at [849, 386] on button "Submit request" at bounding box center [856, 383] width 277 height 29
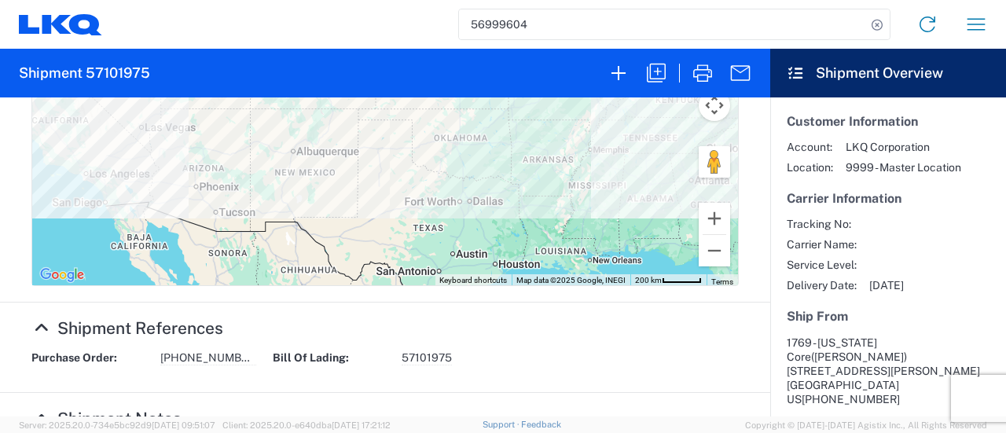
scroll to position [707, 0]
drag, startPoint x: 242, startPoint y: 278, endPoint x: 157, endPoint y: 276, distance: 84.9
click at [156, 350] on div "Purchase Order: 1769-3238-156" at bounding box center [144, 357] width 241 height 15
copy span "1769-3238-156"
